Goal: Connect with others: Participate in discussion

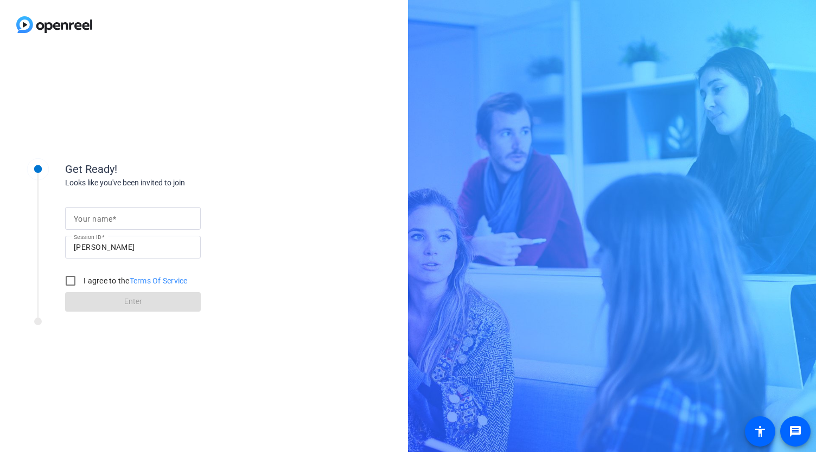
click at [93, 224] on input "Your name" at bounding box center [133, 218] width 118 height 13
type input "[PERSON_NAME]"
click at [73, 274] on input "I agree to the Terms Of Service" at bounding box center [71, 281] width 22 height 22
checkbox input "true"
click at [131, 300] on span "Enter" at bounding box center [133, 301] width 18 height 11
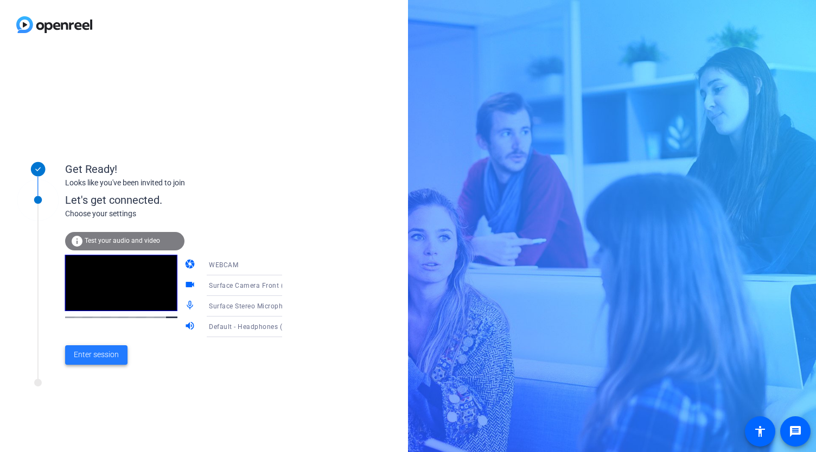
click at [89, 351] on span "Enter session" at bounding box center [96, 354] width 45 height 11
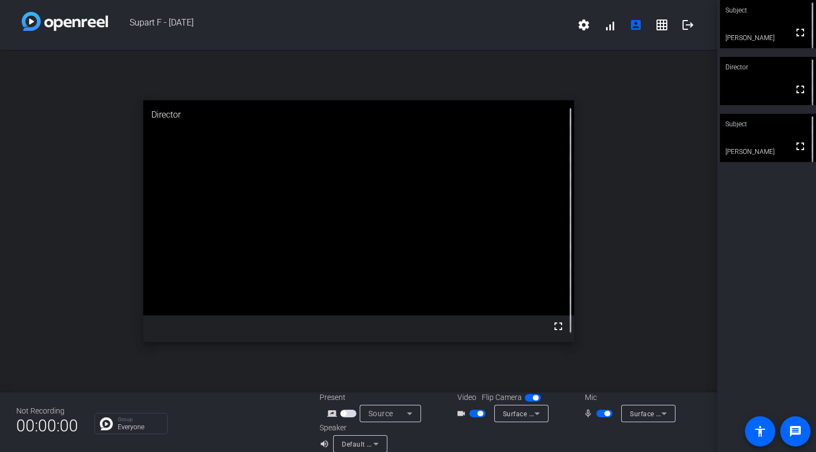
click at [629, 237] on div "open_in_new Director fullscreen" at bounding box center [358, 221] width 717 height 343
click at [758, 137] on video at bounding box center [768, 138] width 96 height 48
click at [762, 86] on video at bounding box center [768, 81] width 96 height 48
click at [762, 136] on video at bounding box center [768, 138] width 96 height 48
click at [634, 220] on div "open_in_new Subject fullscreen [PERSON_NAME]" at bounding box center [358, 221] width 717 height 343
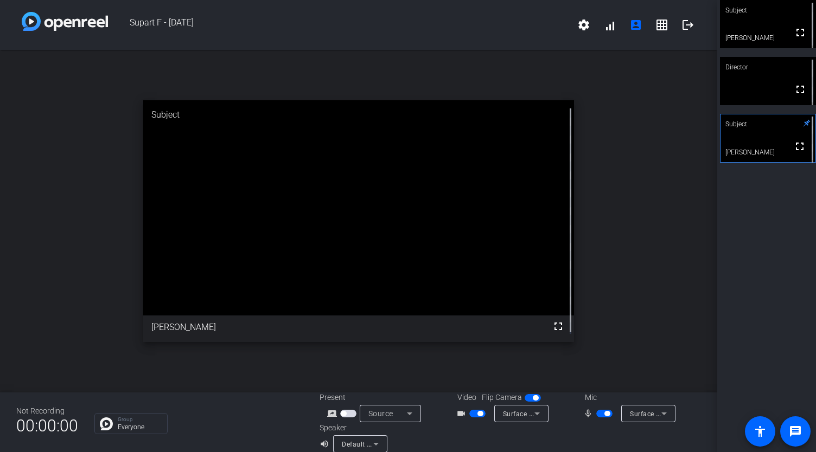
click at [596, 414] on span "button" at bounding box center [604, 414] width 16 height 8
click at [469, 413] on span "button" at bounding box center [477, 414] width 16 height 8
drag, startPoint x: 477, startPoint y: 416, endPoint x: 490, endPoint y: 418, distance: 12.7
click at [477, 416] on span "button" at bounding box center [477, 414] width 16 height 8
click at [605, 410] on span "button" at bounding box center [604, 414] width 16 height 8
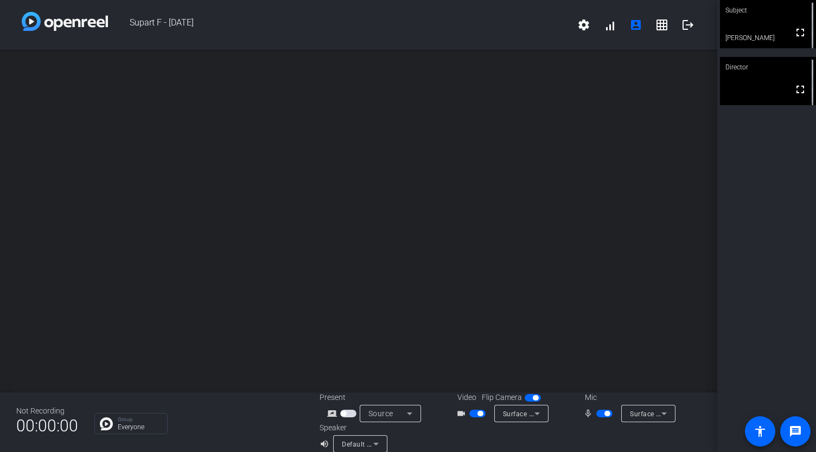
click at [734, 92] on video at bounding box center [768, 81] width 96 height 48
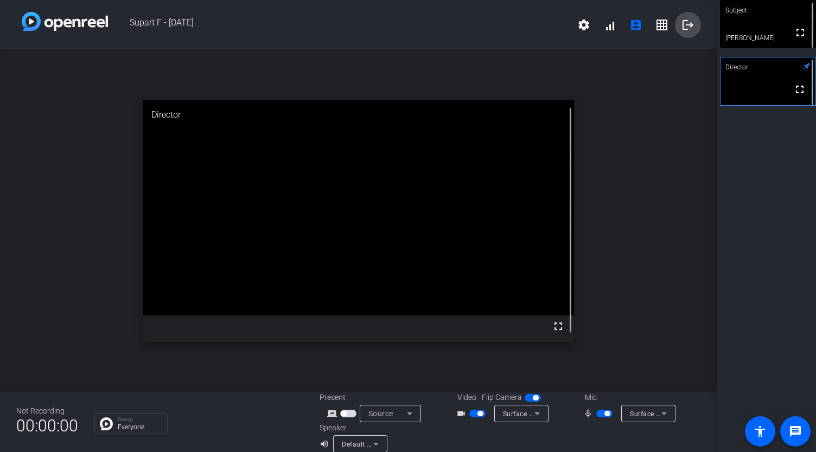
click at [683, 23] on mat-icon "logout" at bounding box center [687, 24] width 13 height 13
